Goal: Find specific page/section: Find specific page/section

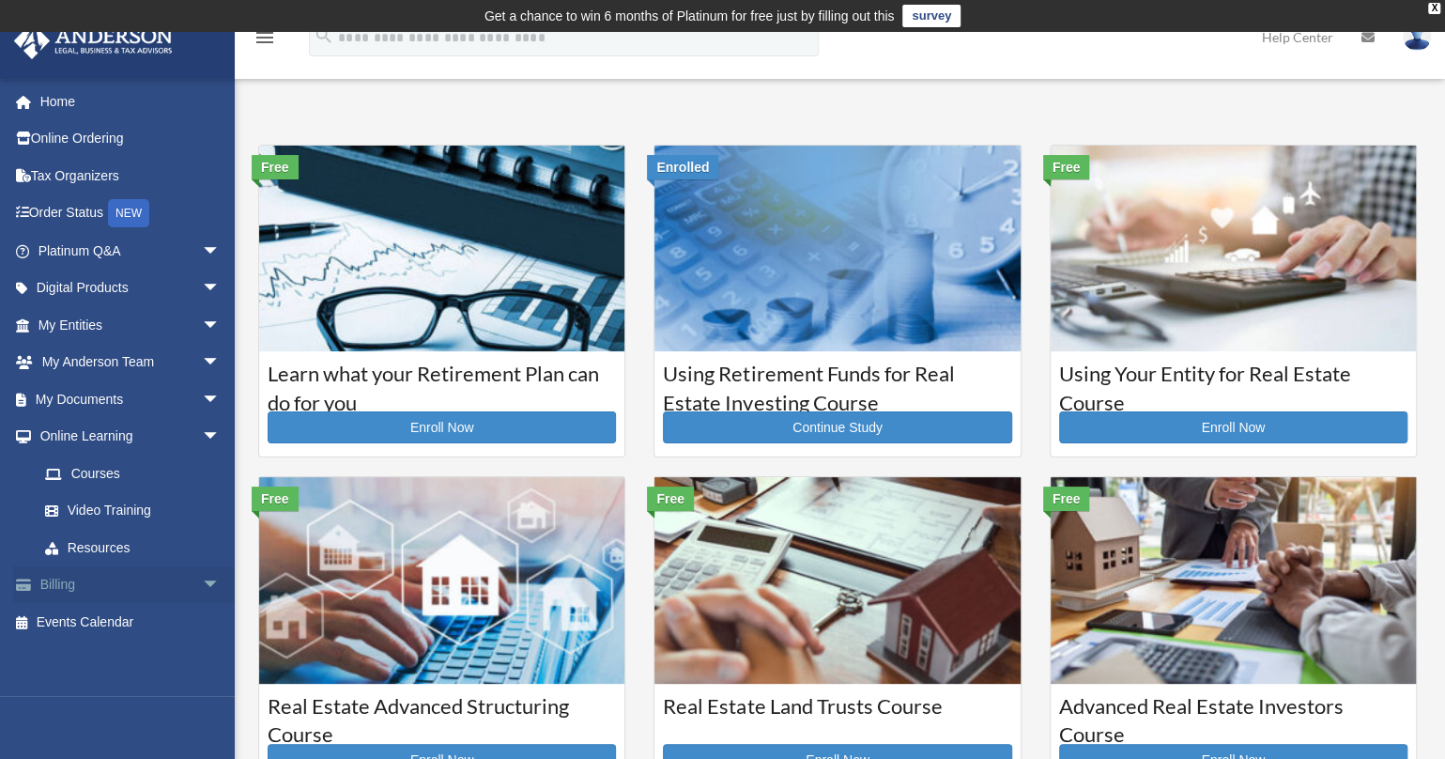
click at [202, 593] on span "arrow_drop_down" at bounding box center [221, 585] width 38 height 38
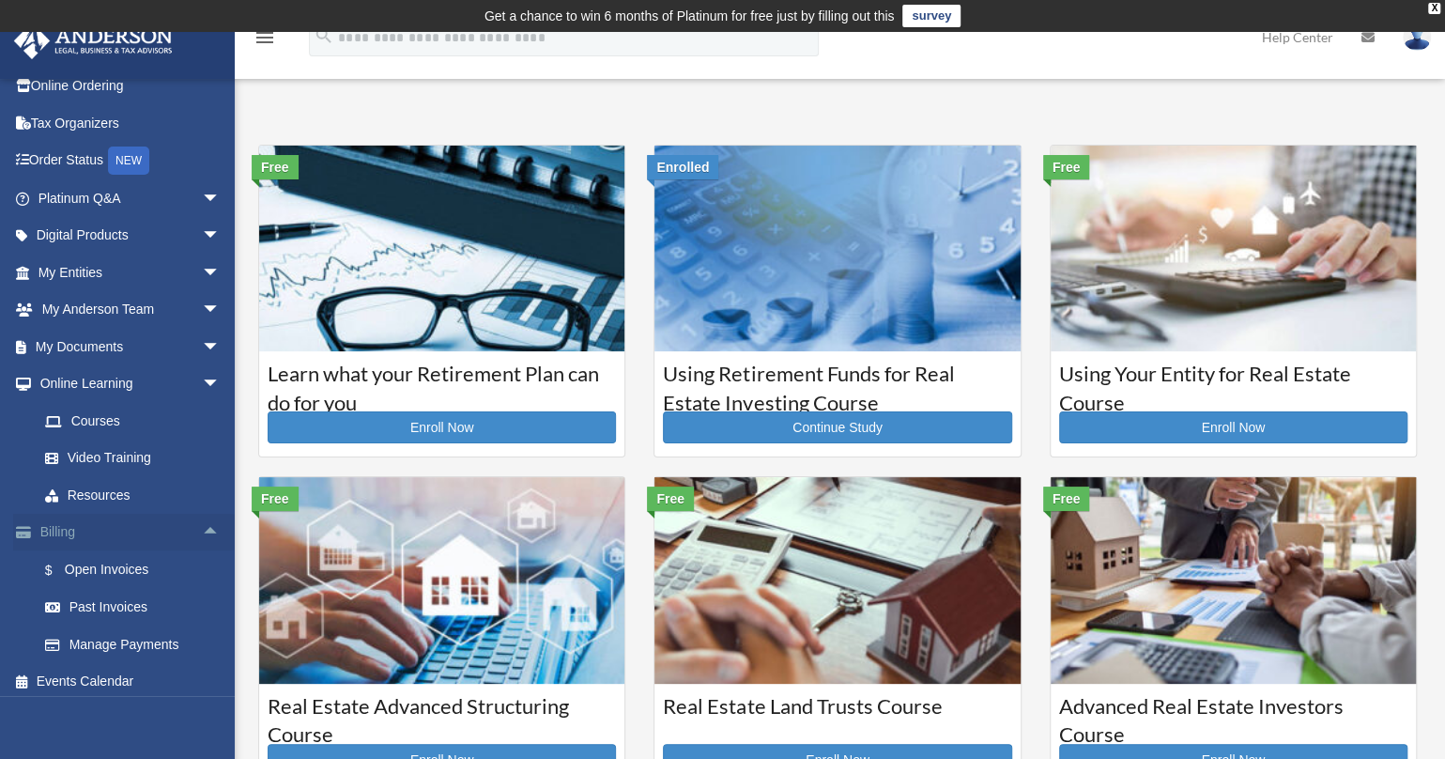
scroll to position [60, 0]
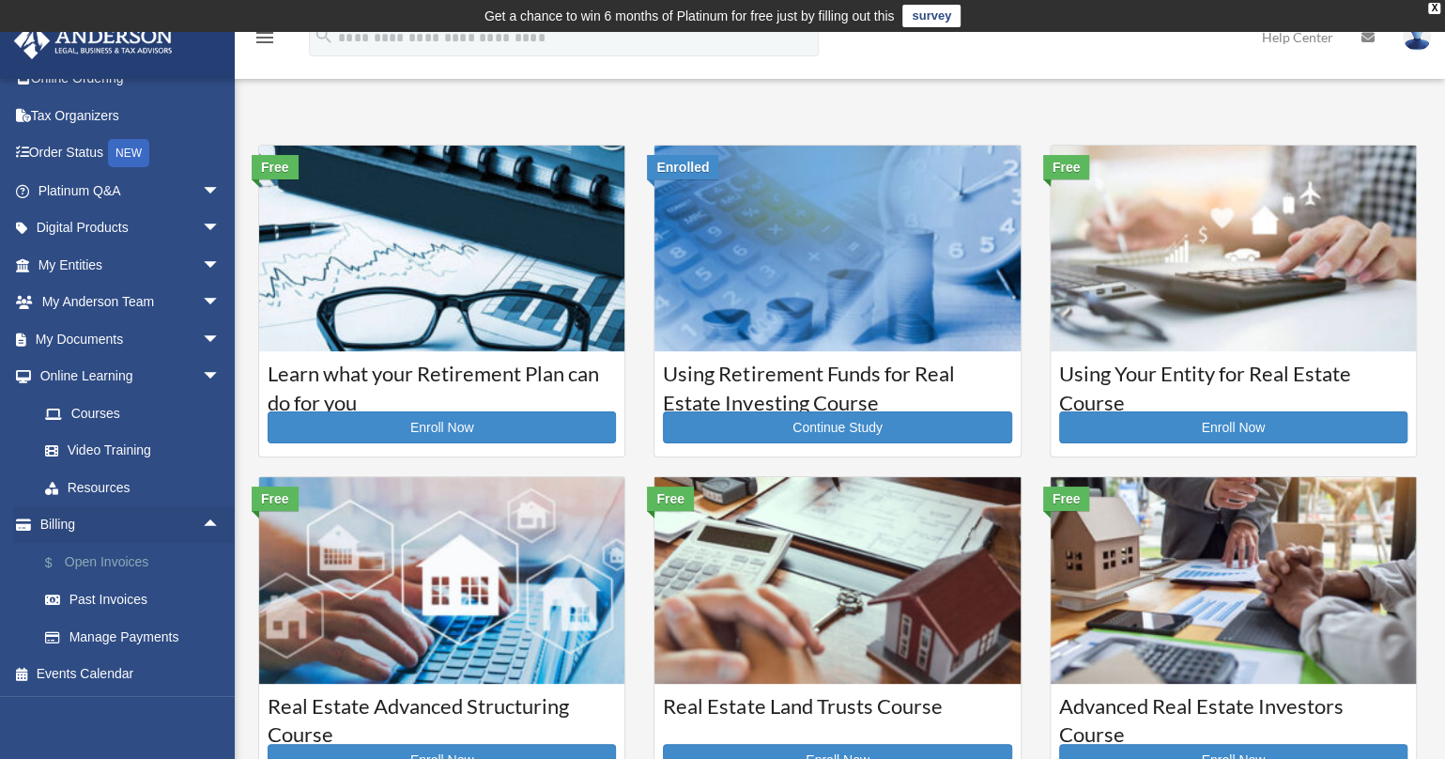
click at [133, 572] on link "$ Open Invoices" at bounding box center [137, 562] width 222 height 38
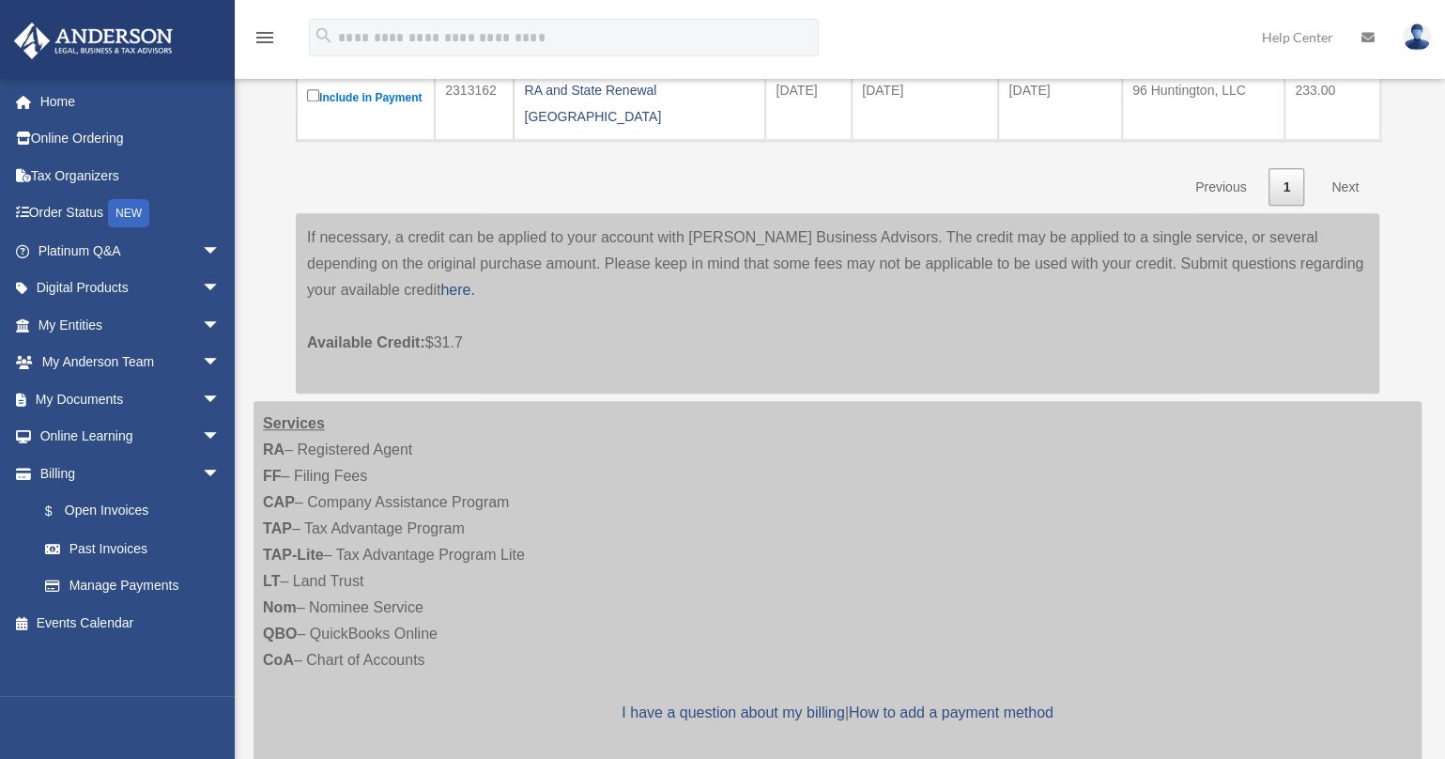
scroll to position [782, 0]
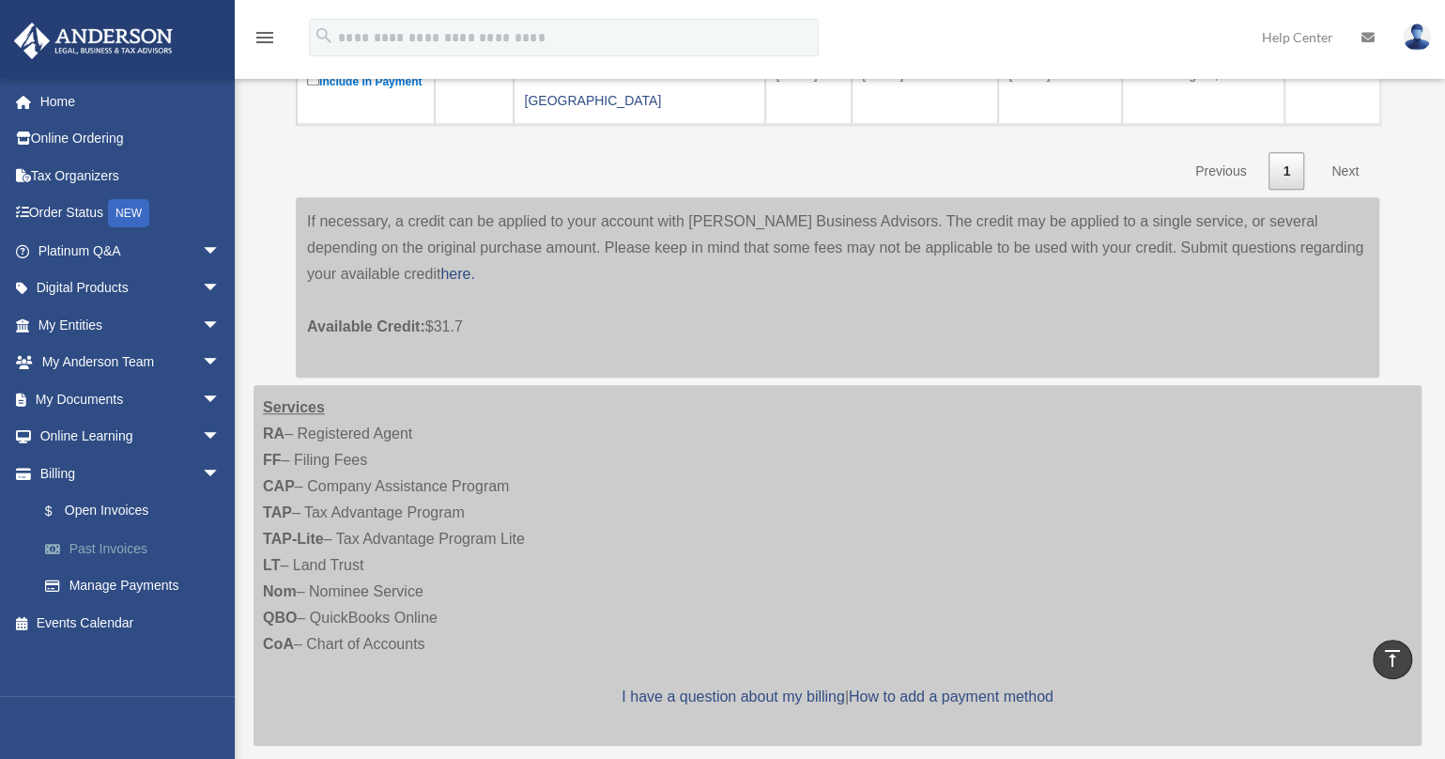
drag, startPoint x: 530, startPoint y: 307, endPoint x: 117, endPoint y: 540, distance: 474.2
click at [117, 540] on link "Past Invoices" at bounding box center [137, 548] width 222 height 38
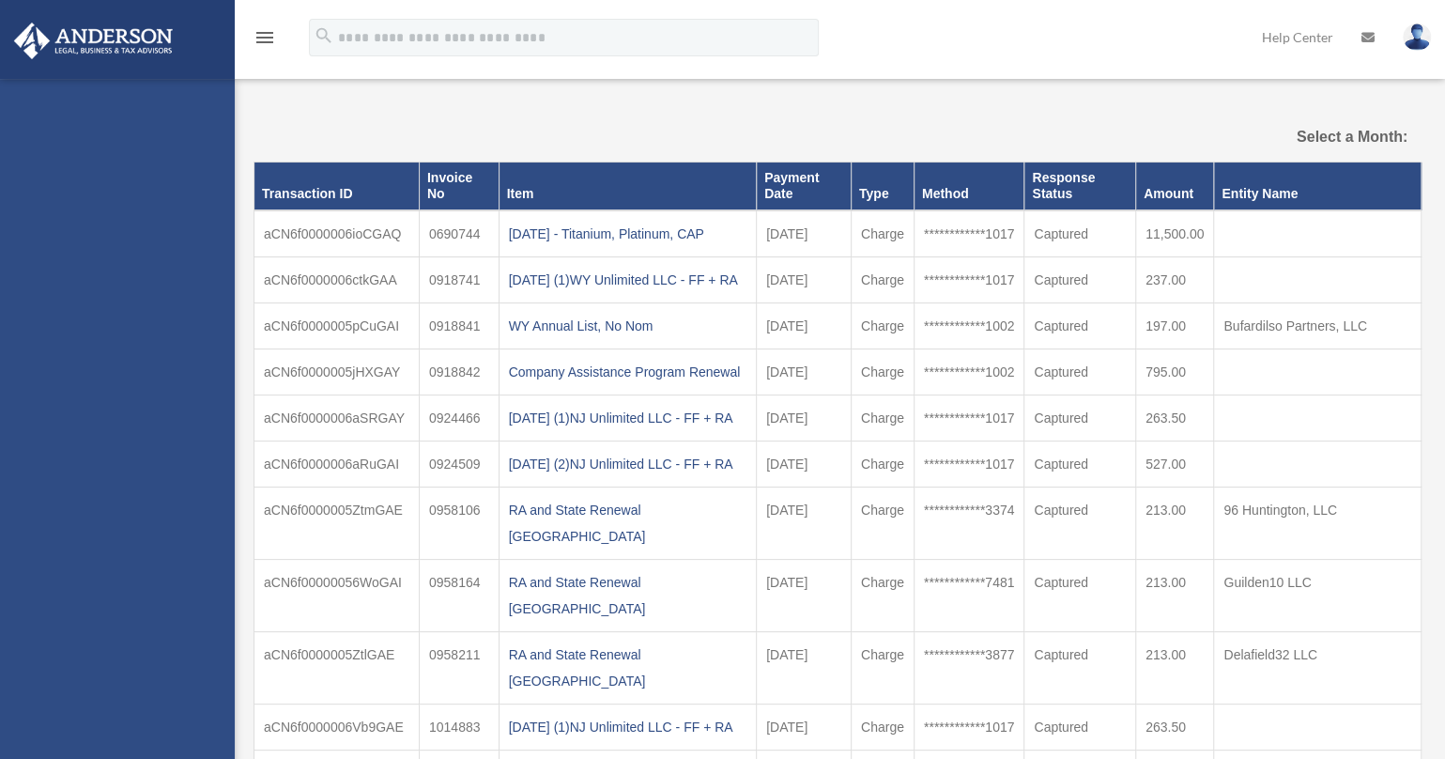
select select
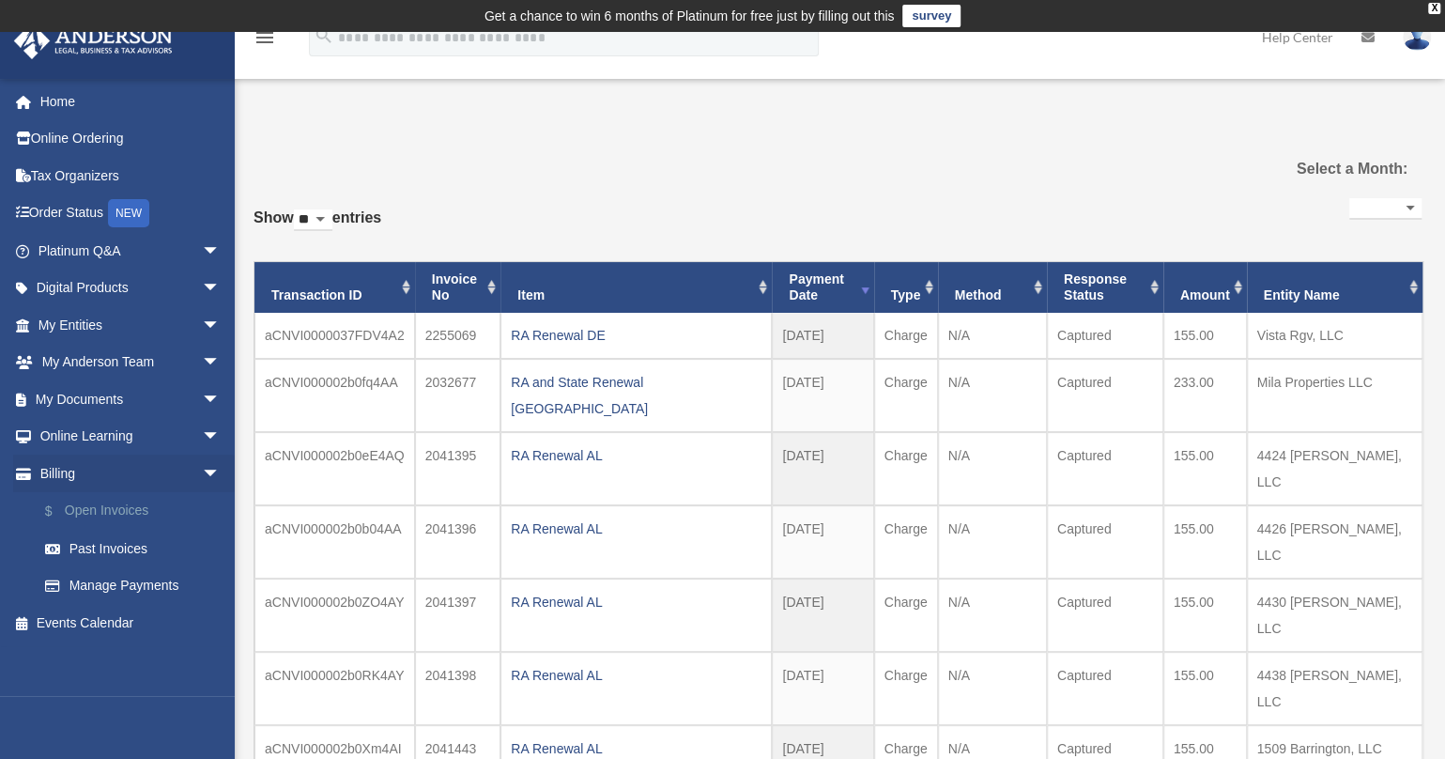
click at [84, 514] on link "$ Open Invoices" at bounding box center [137, 511] width 222 height 38
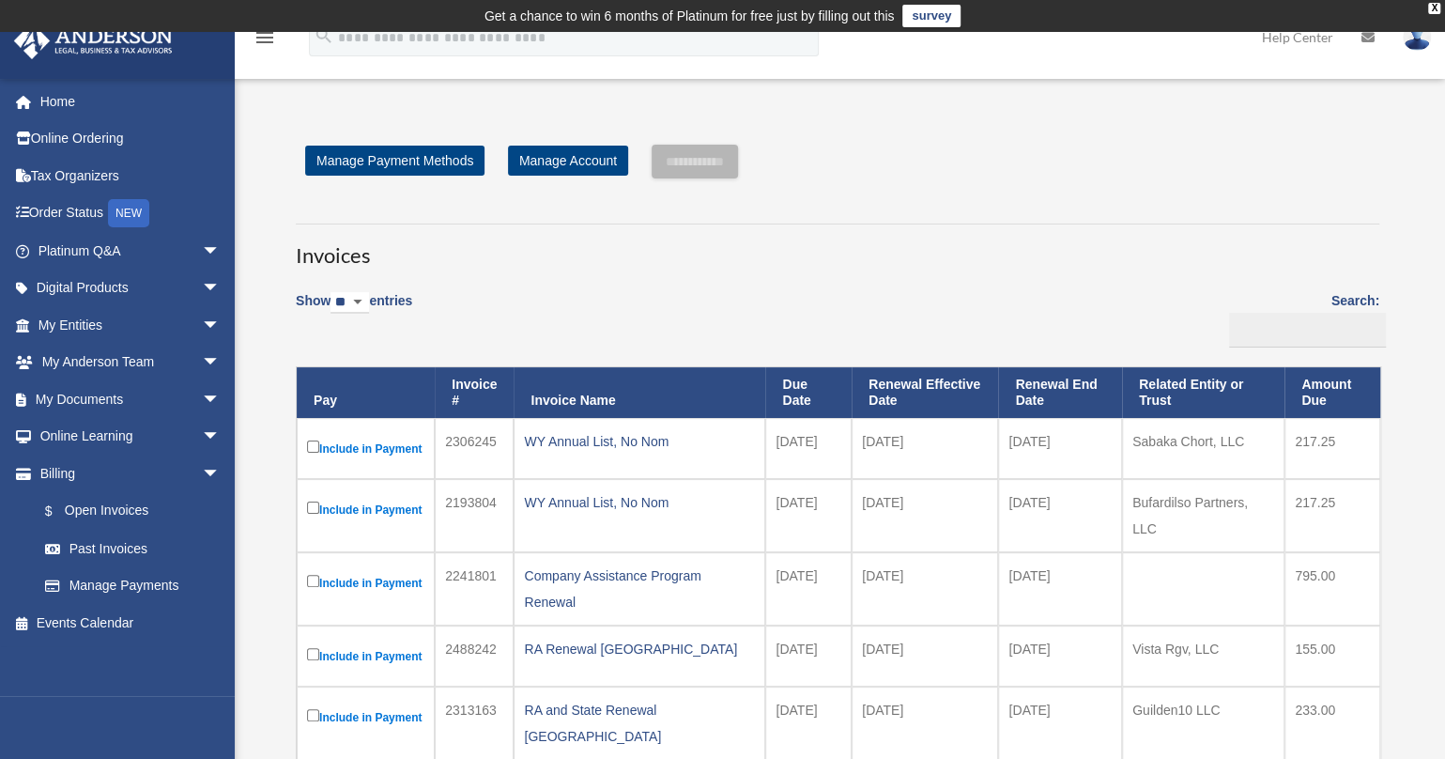
drag, startPoint x: 86, startPoint y: 533, endPoint x: 813, endPoint y: 258, distance: 777.0
click at [813, 258] on h3 "Invoices" at bounding box center [837, 246] width 1083 height 47
drag, startPoint x: 813, startPoint y: 258, endPoint x: 588, endPoint y: 245, distance: 225.7
click at [588, 245] on h3 "Invoices" at bounding box center [837, 246] width 1083 height 47
